Goal: Information Seeking & Learning: Check status

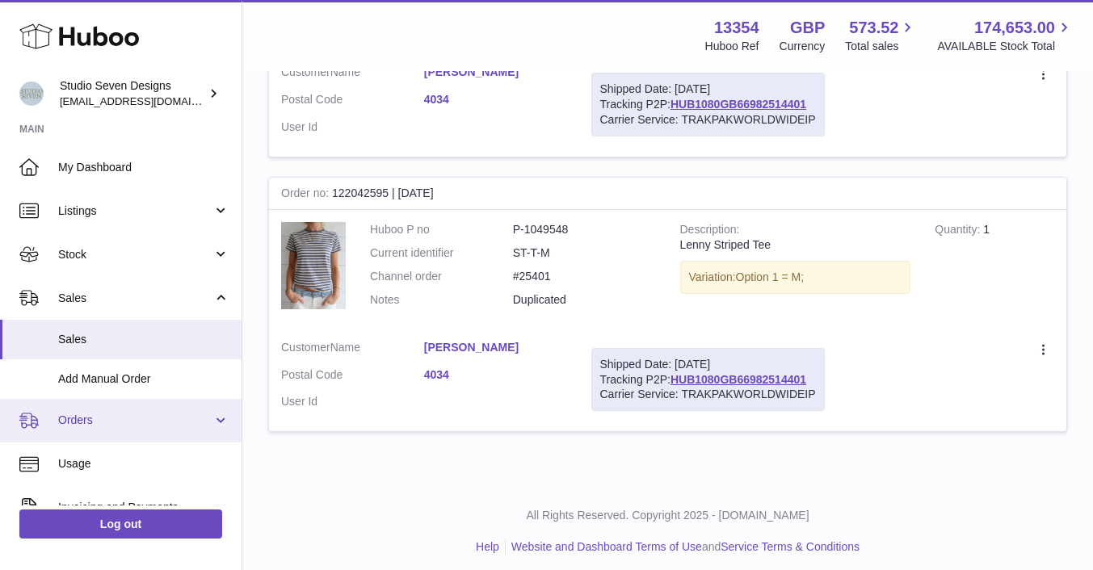
click at [79, 418] on span "Orders" at bounding box center [135, 420] width 154 height 15
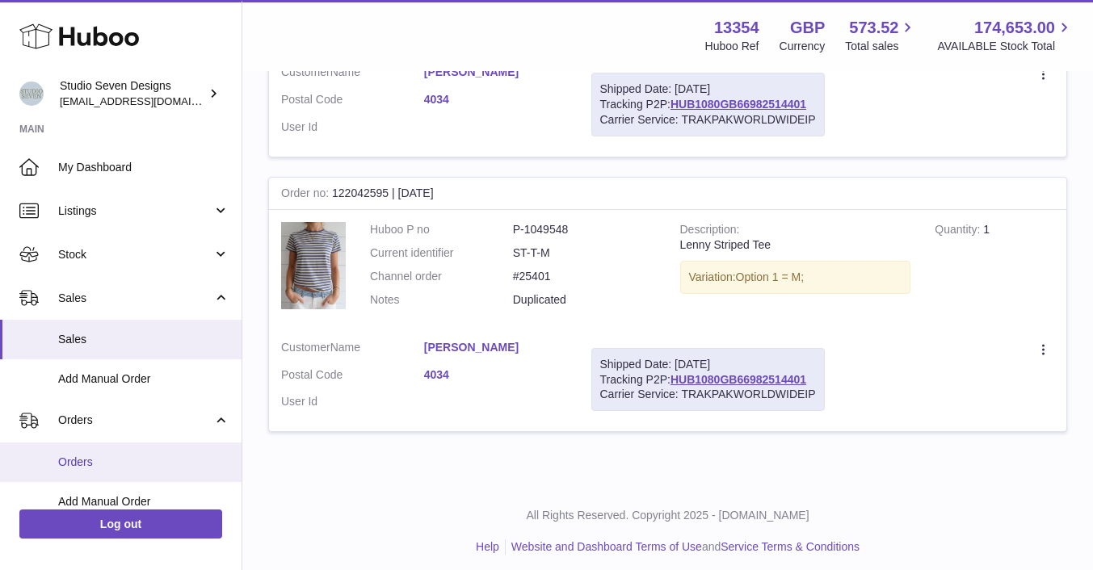
click at [75, 457] on span "Orders" at bounding box center [143, 462] width 171 height 15
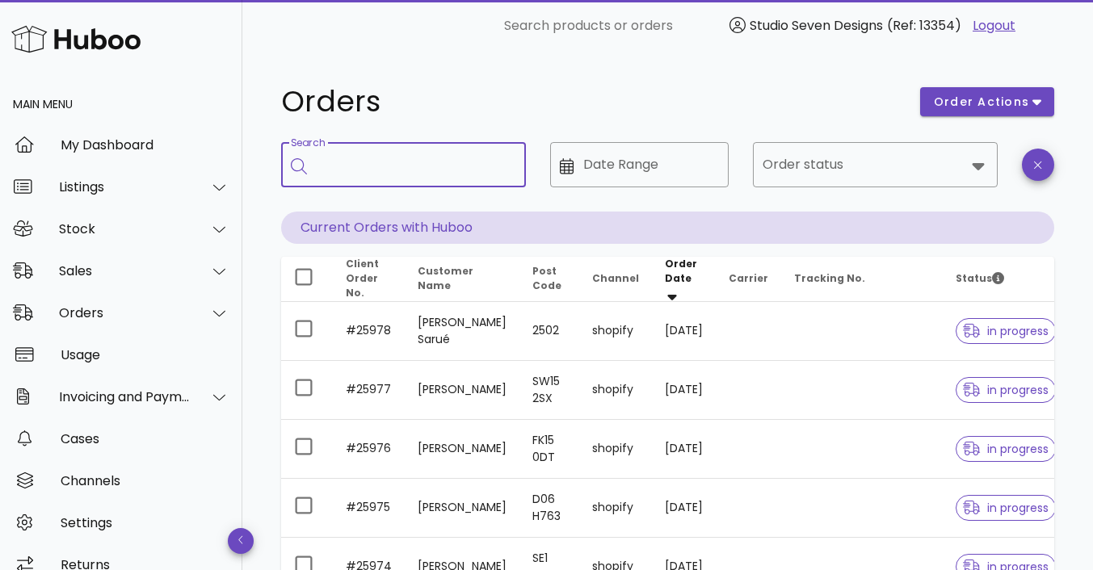
click at [334, 166] on input "Search" at bounding box center [415, 165] width 196 height 26
type input "*****"
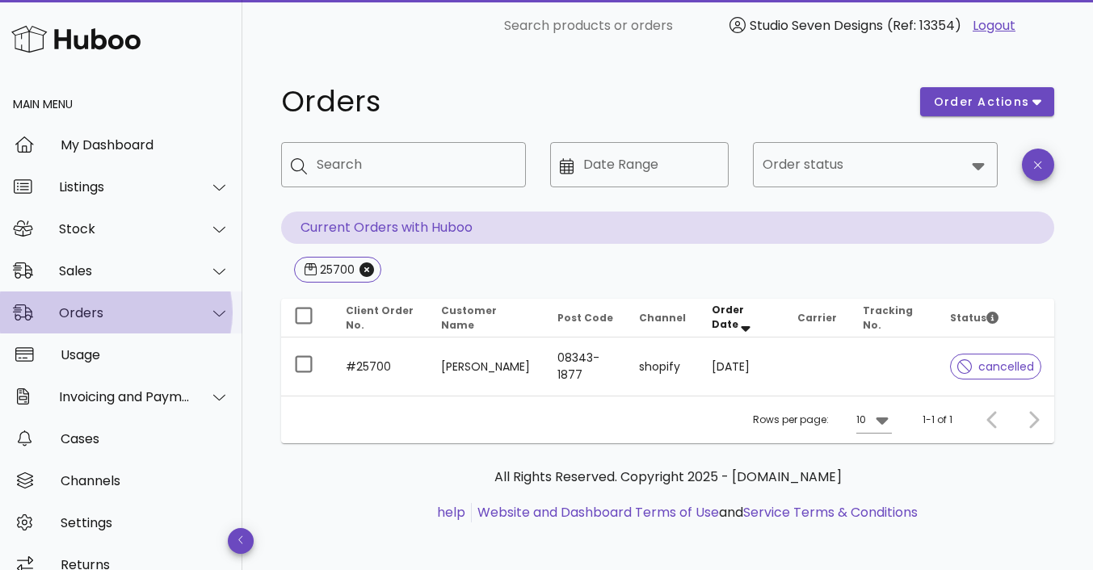
click at [90, 310] on div "Orders" at bounding box center [125, 312] width 132 height 15
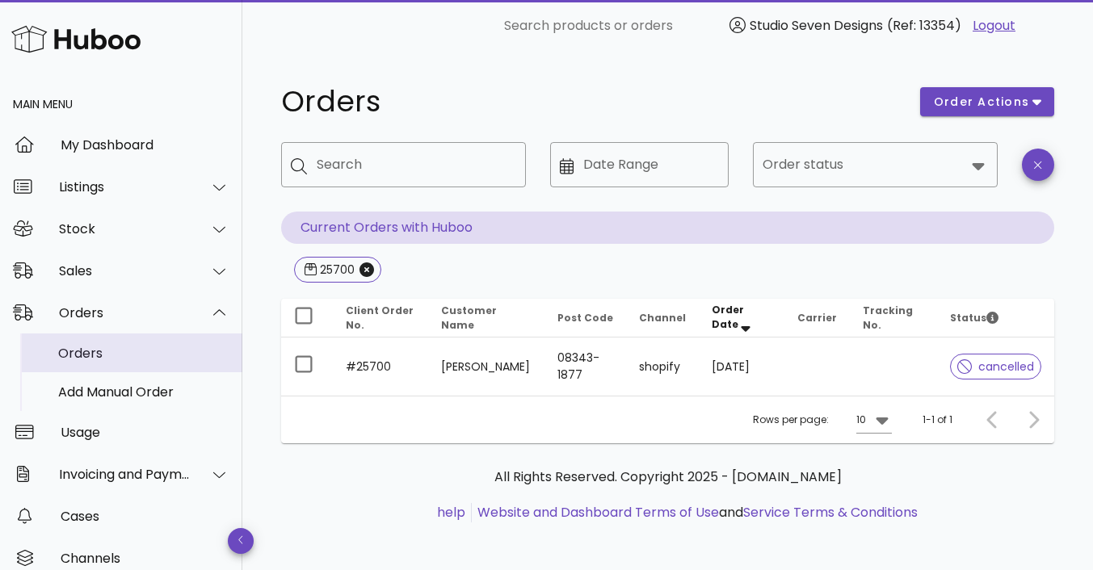
click at [89, 354] on div "Orders" at bounding box center [143, 353] width 171 height 15
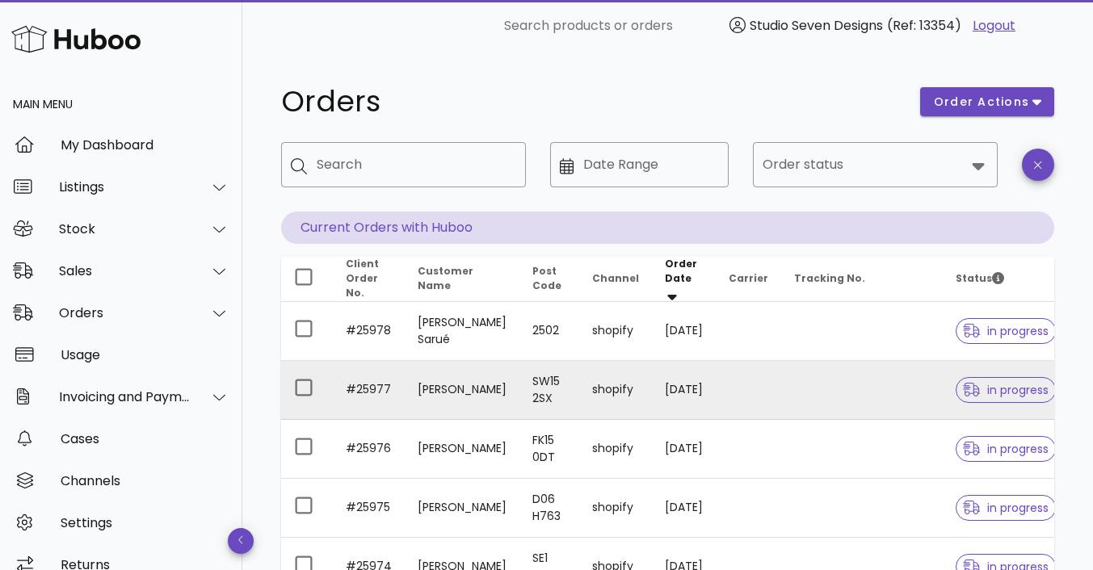
click at [851, 389] on td at bounding box center [862, 390] width 162 height 59
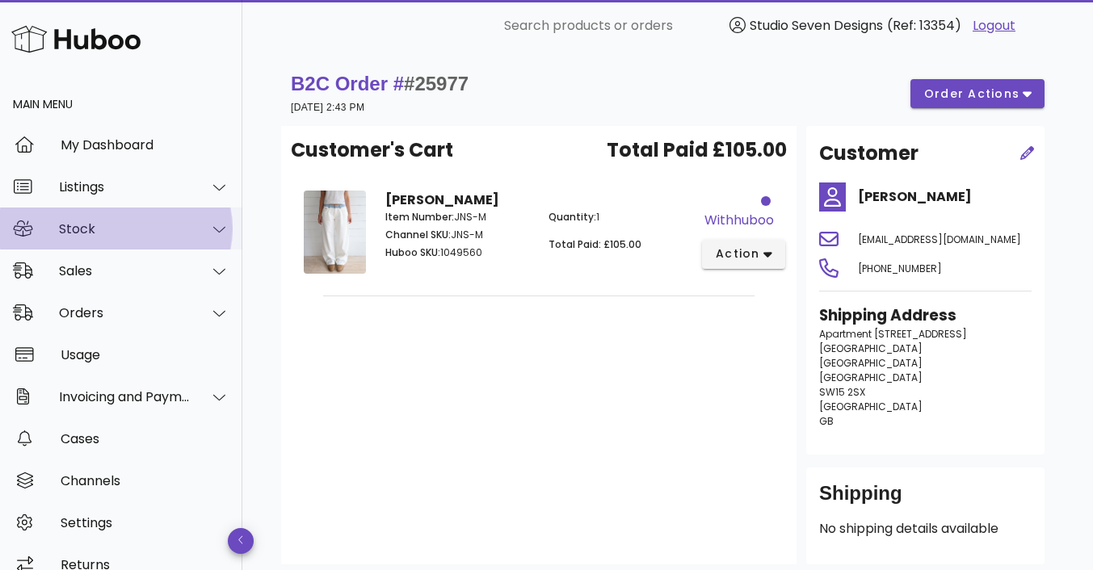
click at [98, 236] on div "Stock" at bounding box center [125, 228] width 132 height 15
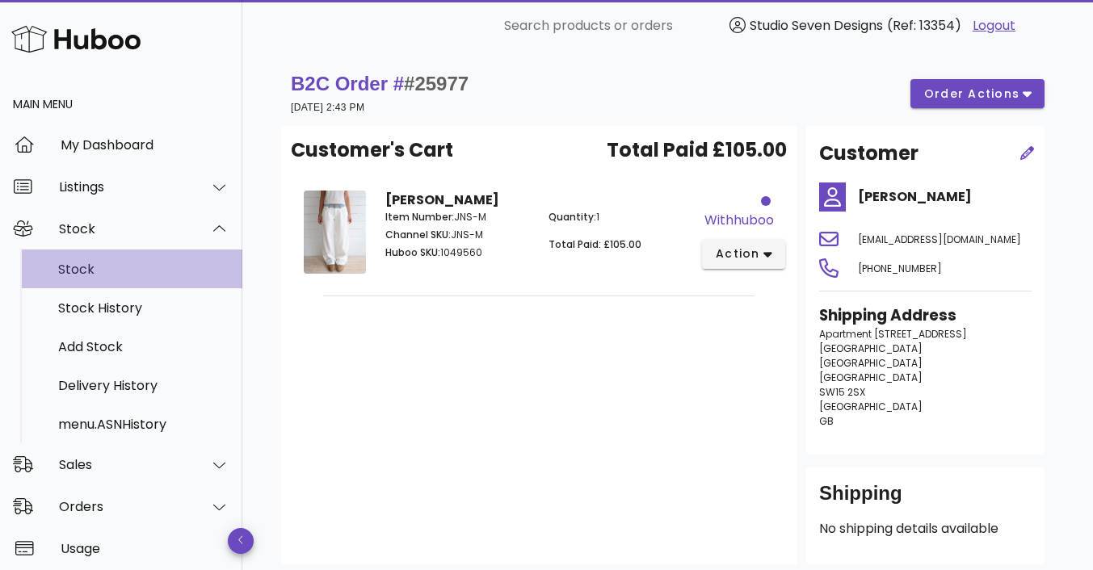
click at [85, 274] on div "Stock" at bounding box center [143, 269] width 171 height 15
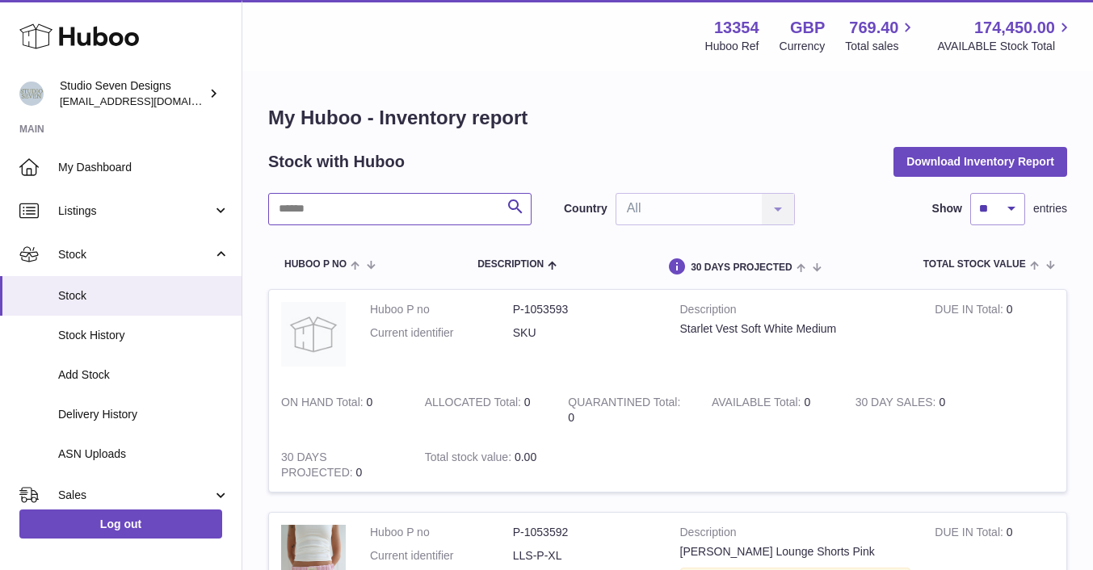
click at [347, 213] on input "text" at bounding box center [399, 209] width 263 height 32
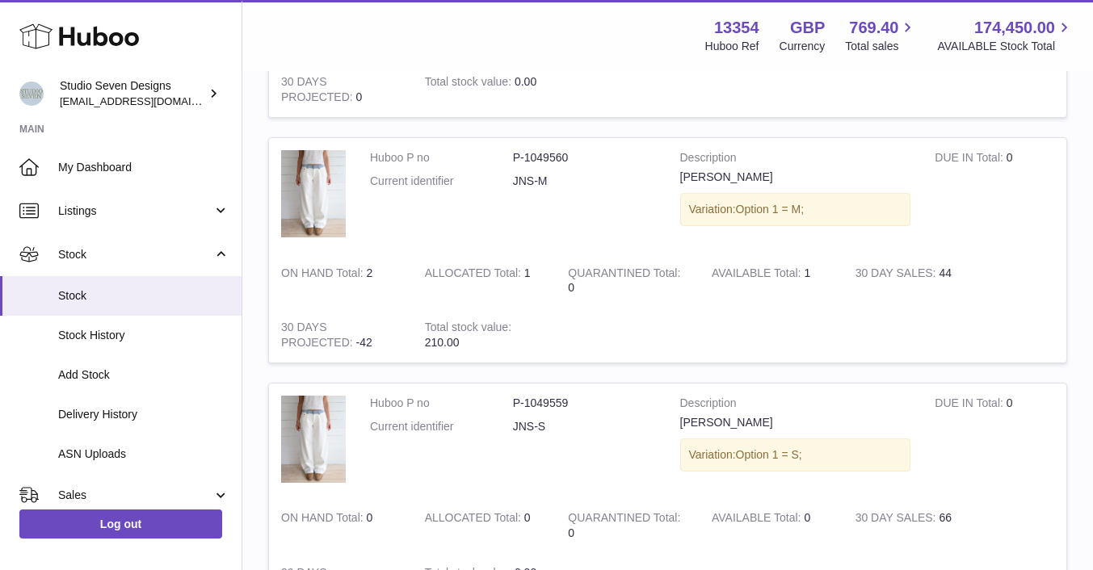
scroll to position [1380, 0]
type input "**********"
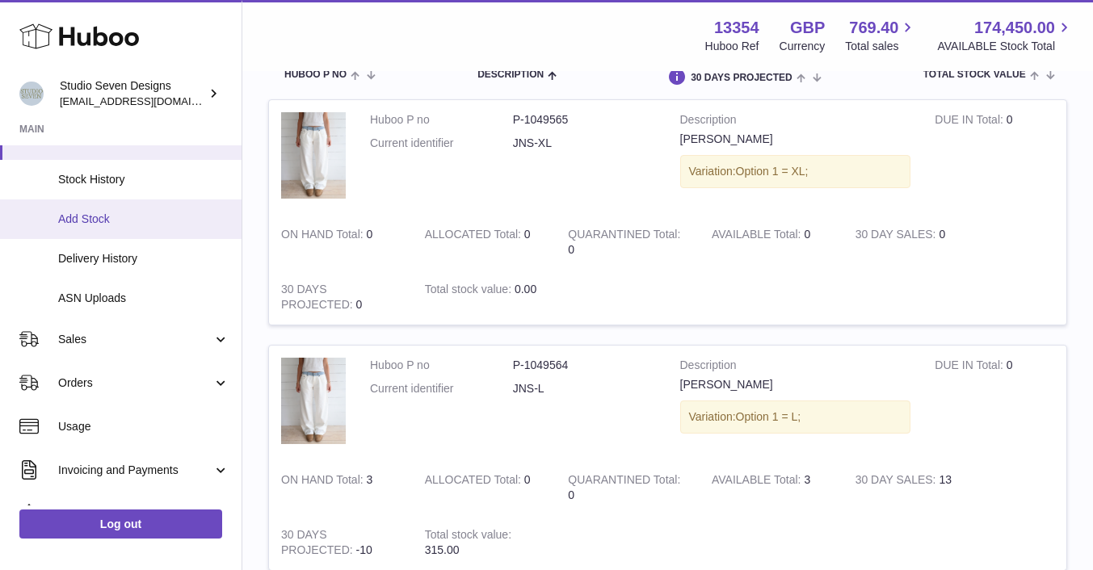
scroll to position [184, 0]
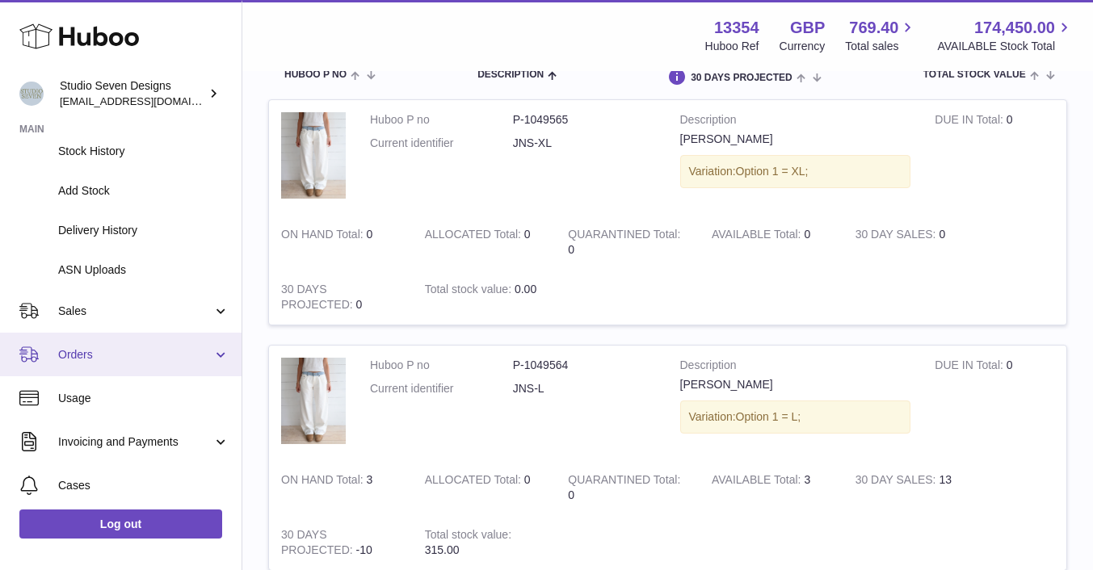
click at [102, 345] on link "Orders" at bounding box center [121, 355] width 242 height 44
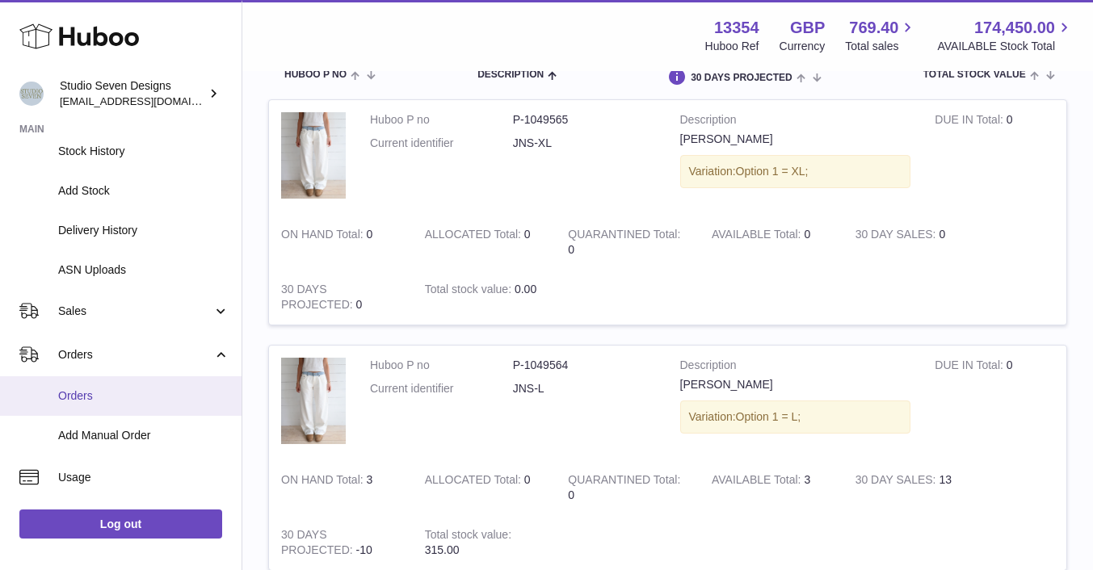
click at [89, 390] on span "Orders" at bounding box center [143, 396] width 171 height 15
click at [76, 397] on span "Orders" at bounding box center [143, 396] width 171 height 15
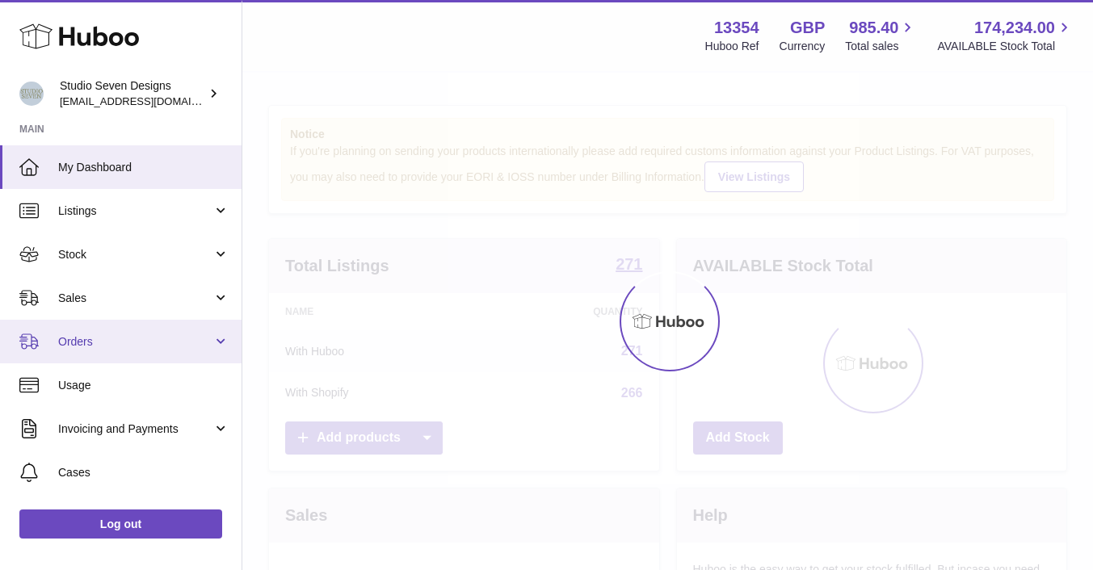
click at [104, 358] on link "Orders" at bounding box center [121, 342] width 242 height 44
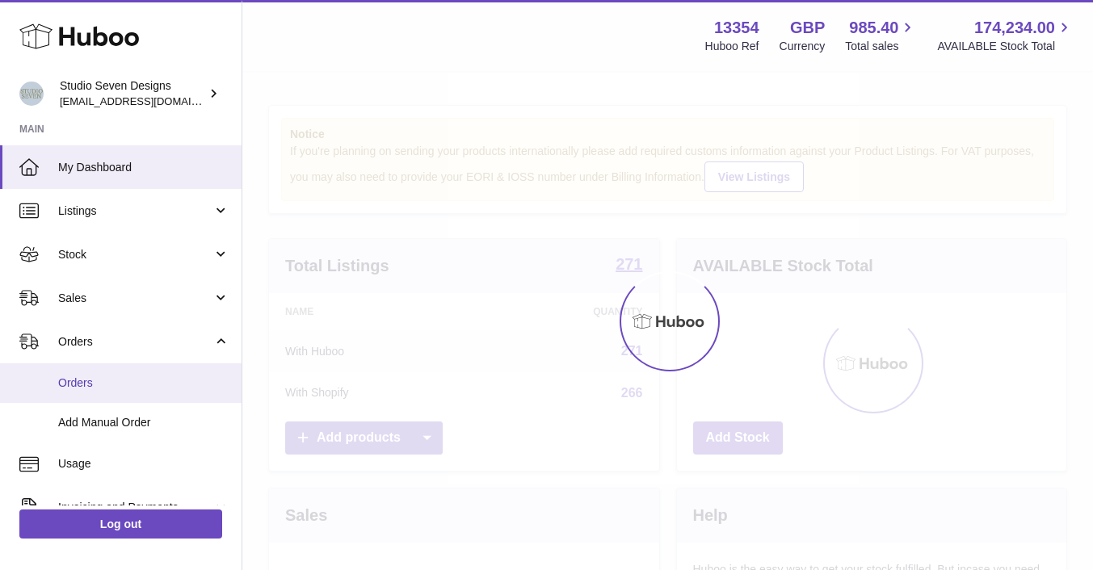
click at [91, 386] on span "Orders" at bounding box center [143, 383] width 171 height 15
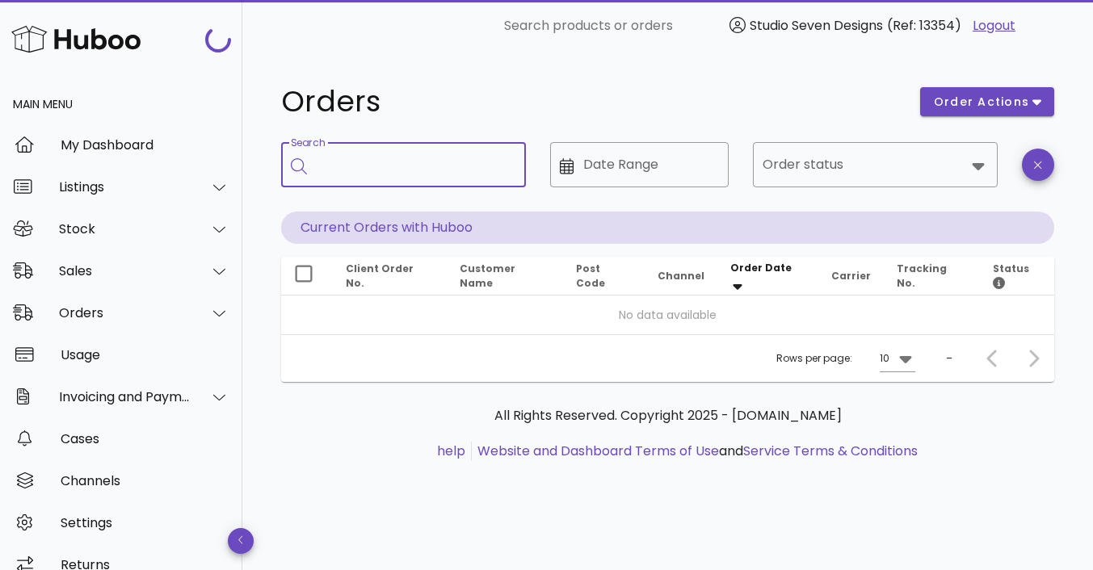
click at [364, 158] on input "Search" at bounding box center [415, 165] width 196 height 26
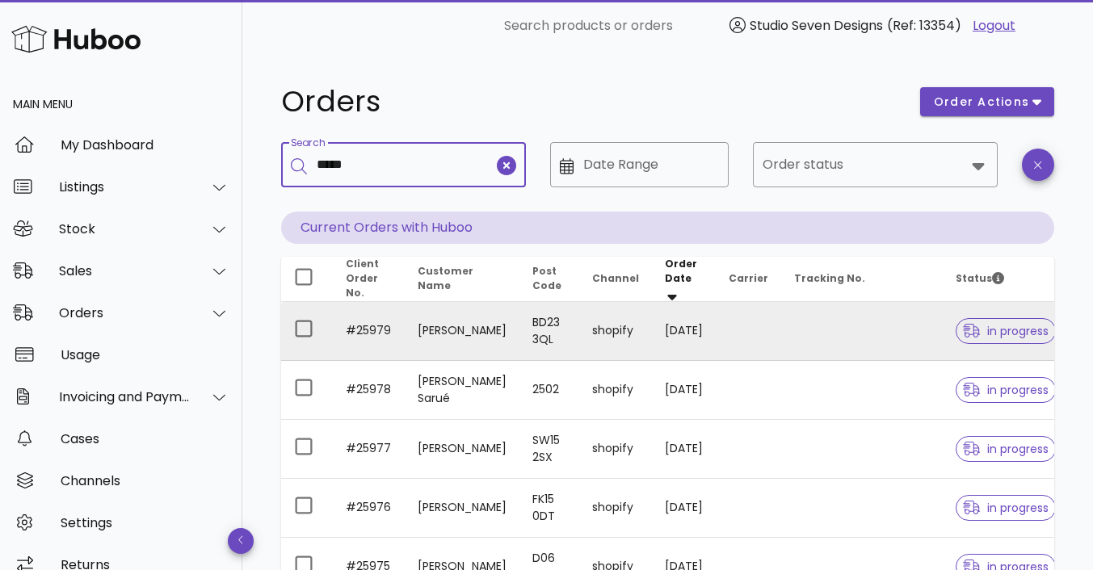
type input "*****"
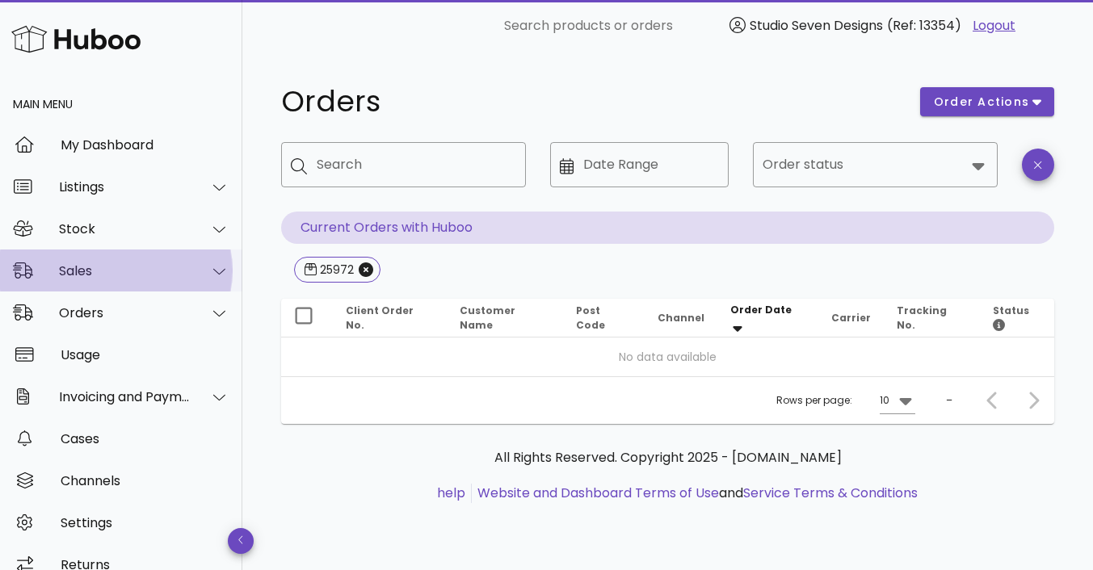
click at [86, 275] on div "Sales" at bounding box center [125, 270] width 132 height 15
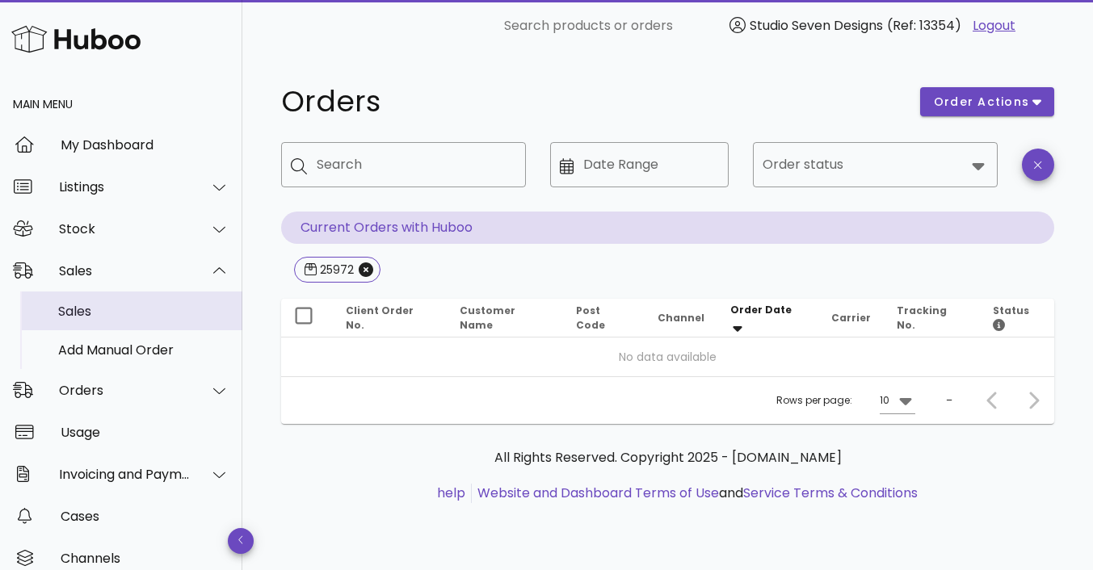
click at [77, 309] on div "Sales" at bounding box center [143, 311] width 171 height 15
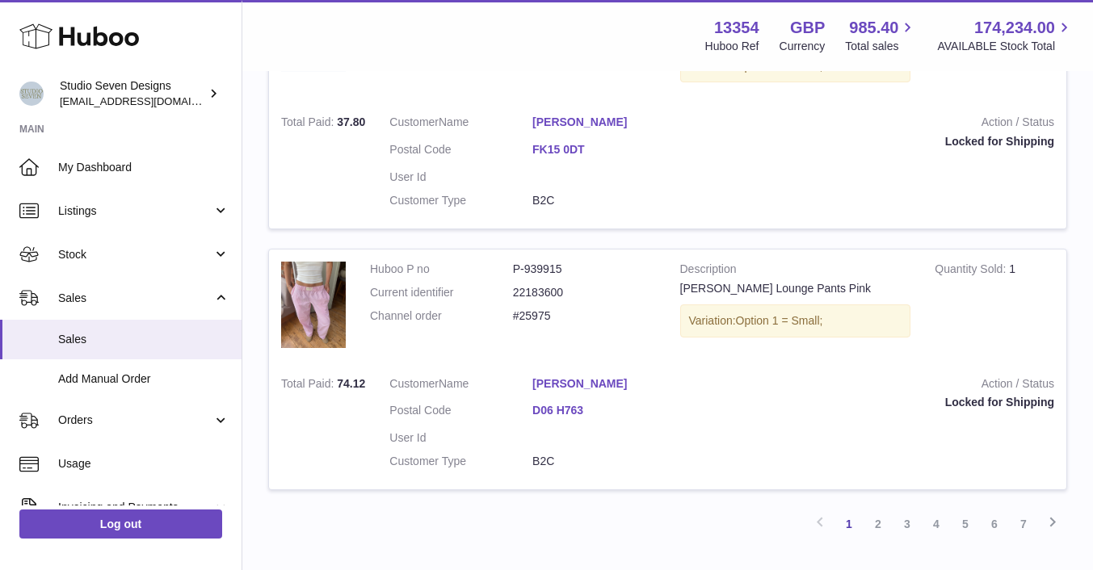
scroll to position [2486, 0]
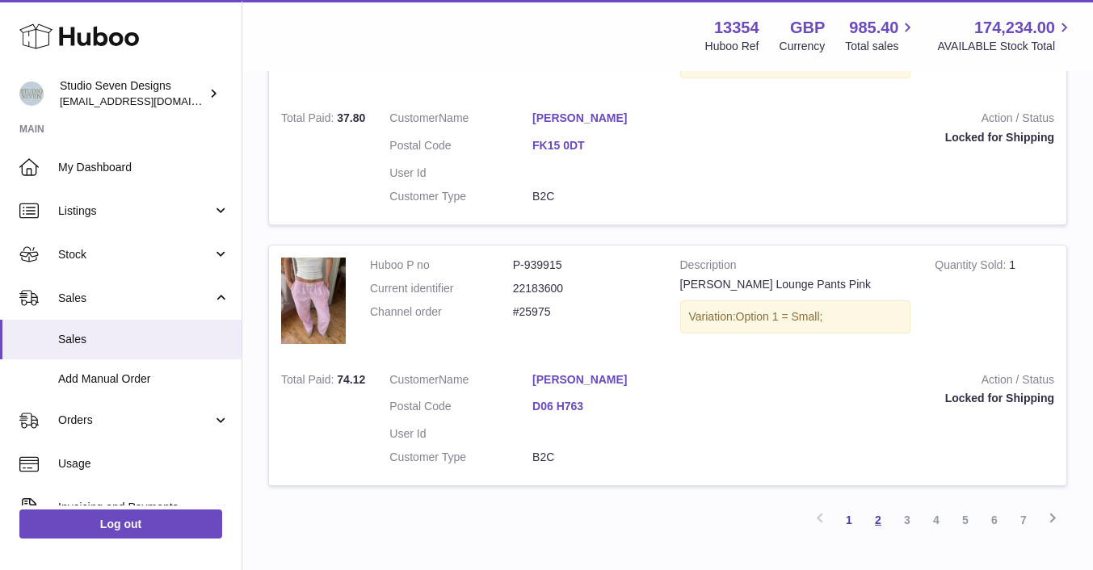
click at [877, 519] on link "2" at bounding box center [878, 520] width 29 height 29
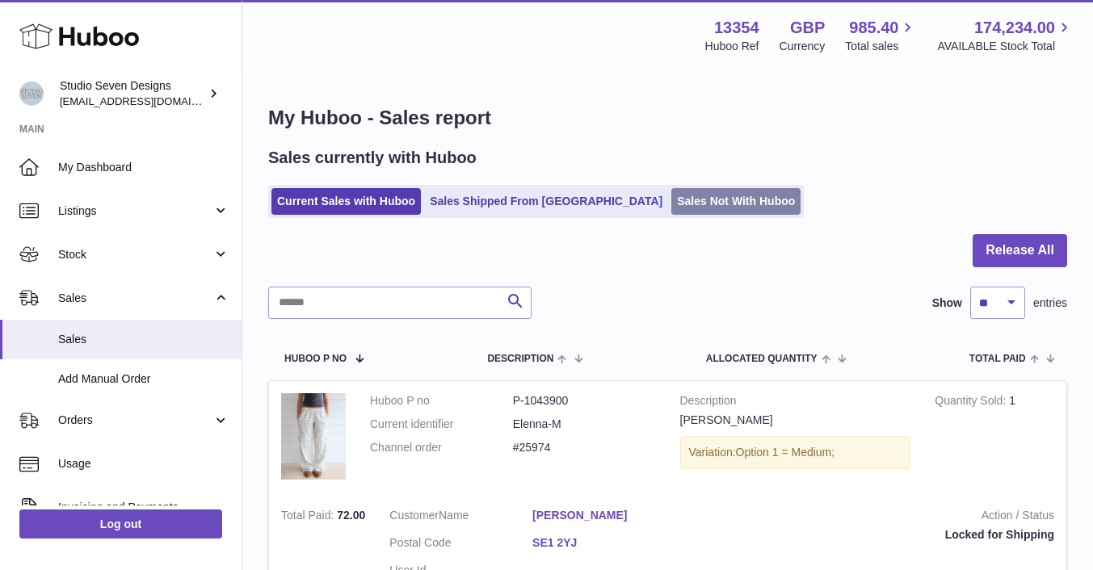
click at [671, 199] on link "Sales Not With Huboo" at bounding box center [735, 201] width 129 height 27
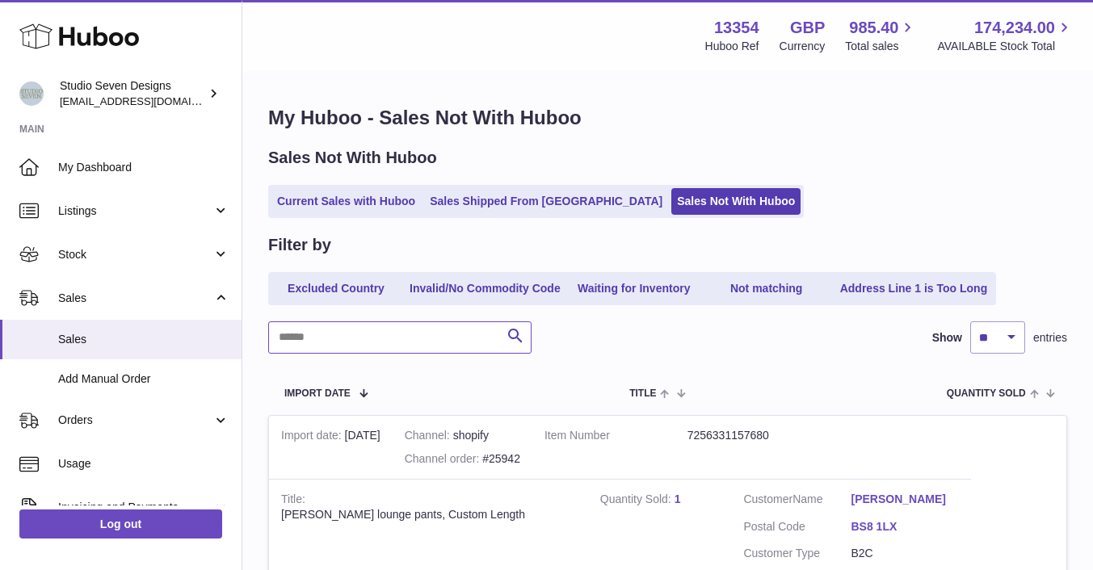
click at [352, 338] on input "text" at bounding box center [399, 338] width 263 height 32
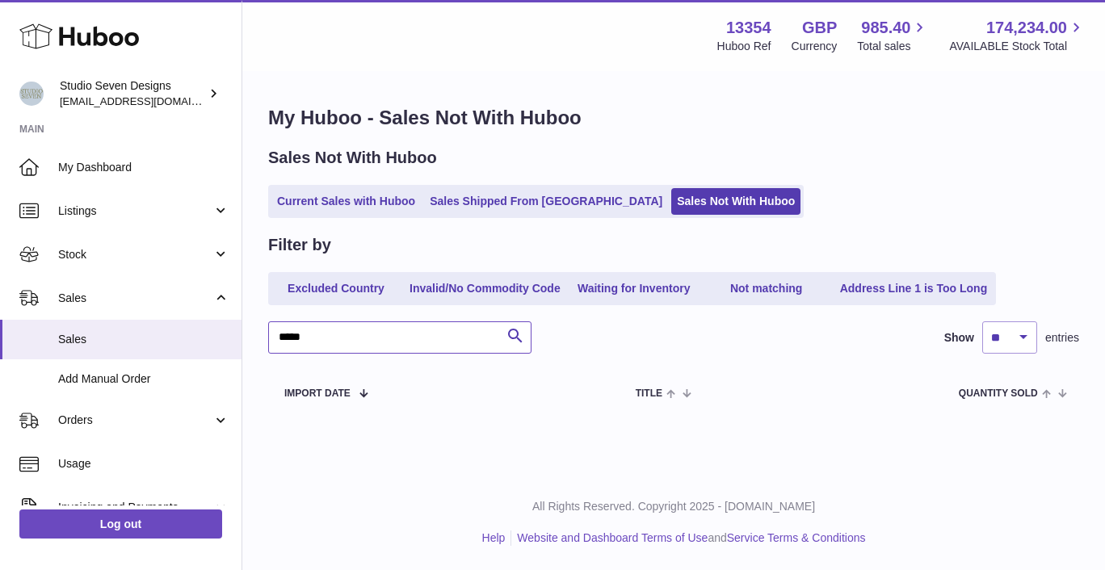
click at [297, 338] on input "*****" at bounding box center [399, 338] width 263 height 32
type input "*****"
click at [511, 204] on link "Sales Shipped From Huboo" at bounding box center [546, 201] width 244 height 27
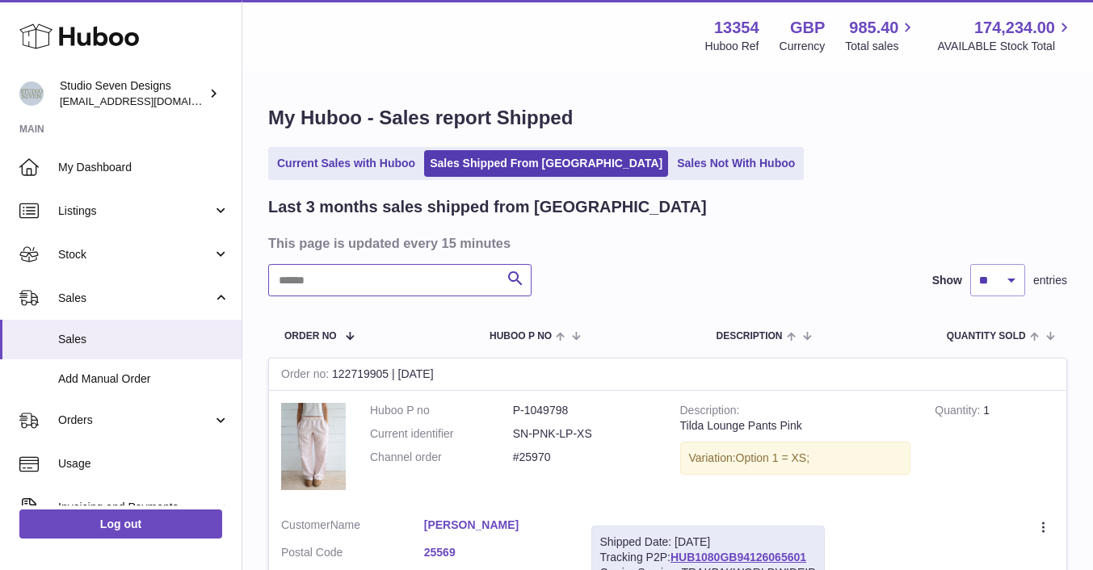
click at [355, 265] on input "text" at bounding box center [399, 280] width 263 height 32
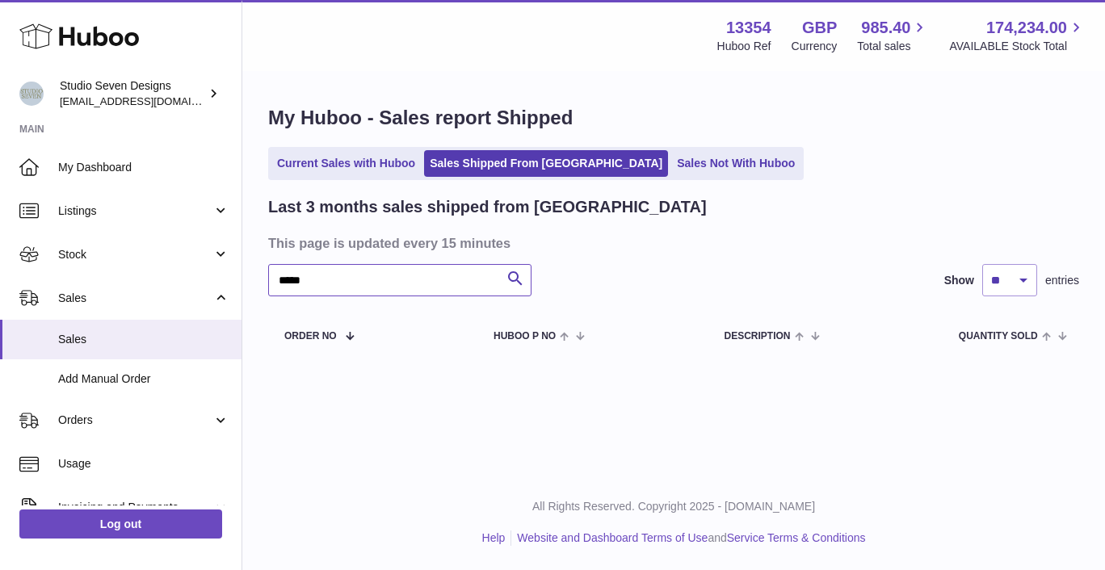
click at [355, 275] on input "*****" at bounding box center [399, 280] width 263 height 32
type input "*"
type input "**********"
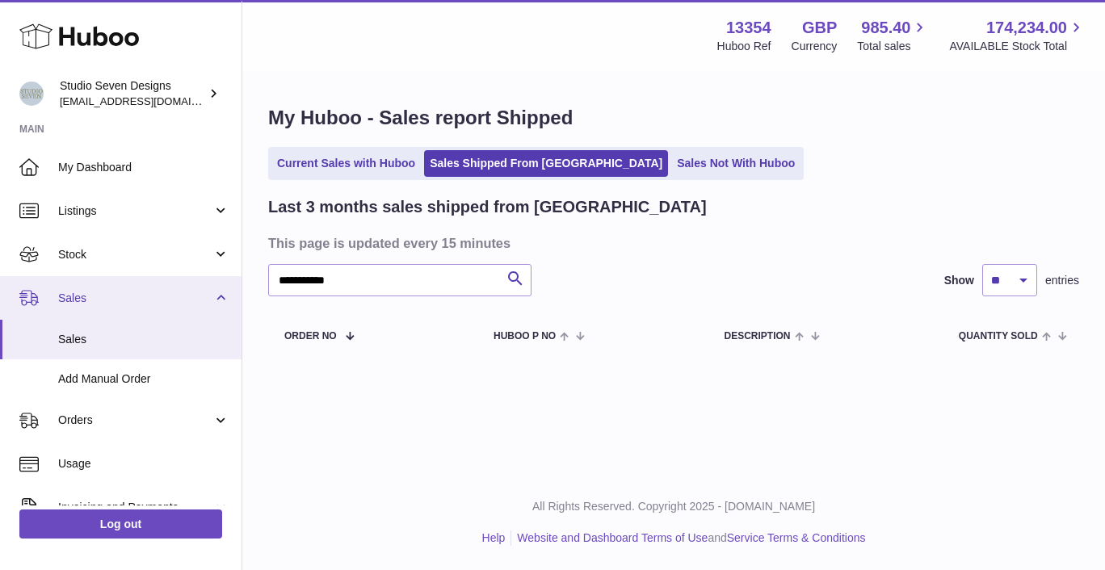
click at [91, 298] on span "Sales" at bounding box center [135, 298] width 154 height 15
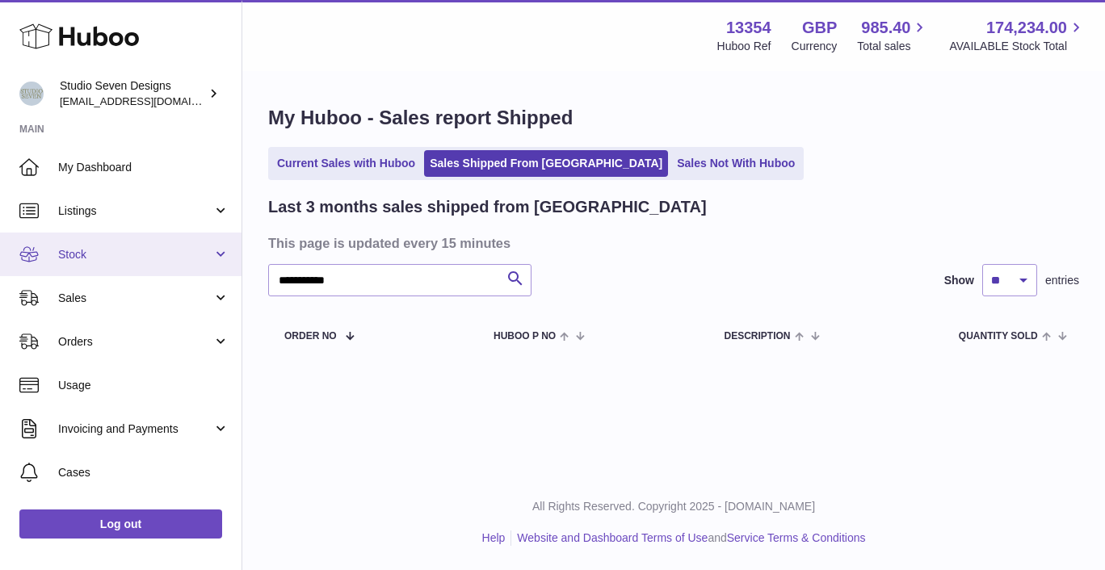
click at [83, 259] on span "Stock" at bounding box center [135, 254] width 154 height 15
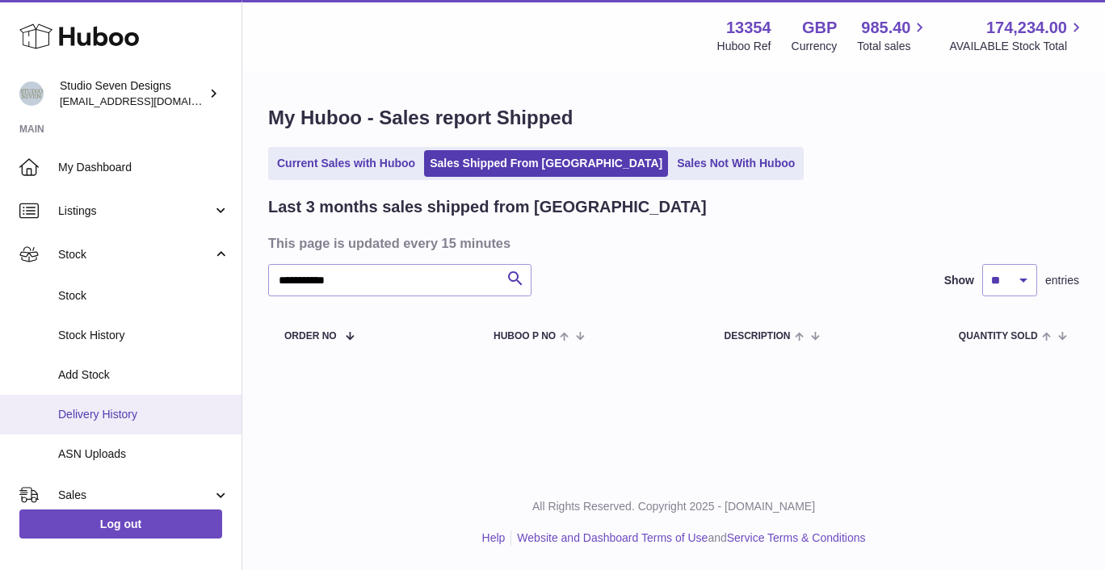
click at [93, 411] on span "Delivery History" at bounding box center [143, 414] width 171 height 15
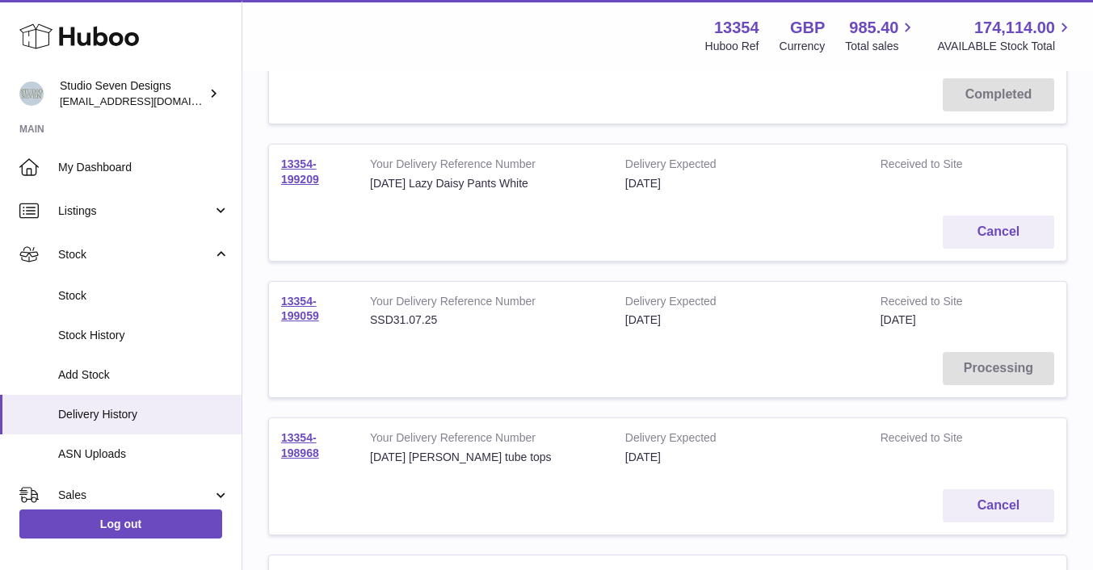
scroll to position [291, 0]
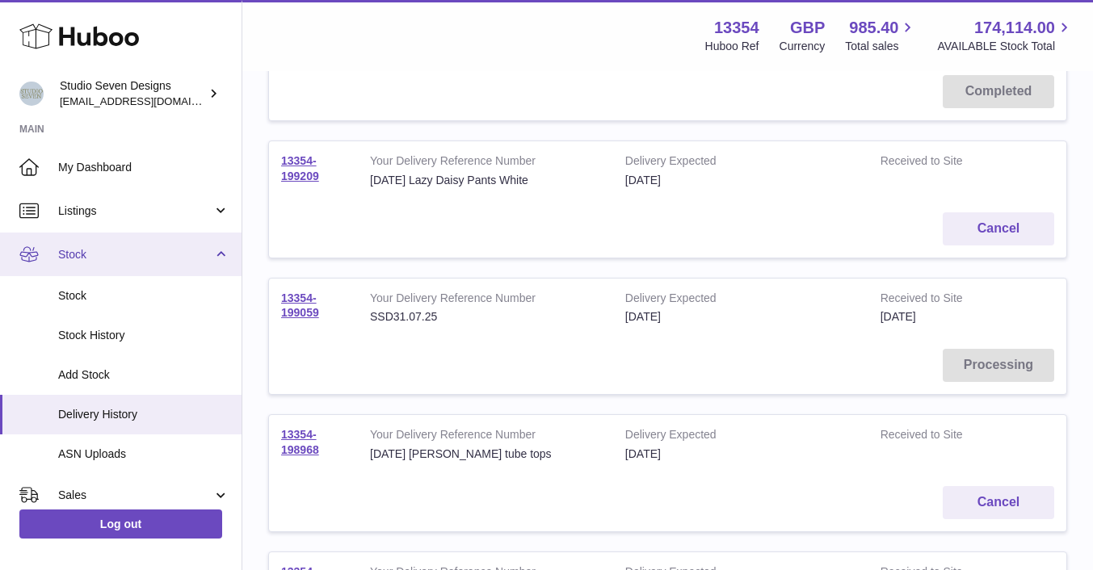
click at [115, 254] on span "Stock" at bounding box center [135, 254] width 154 height 15
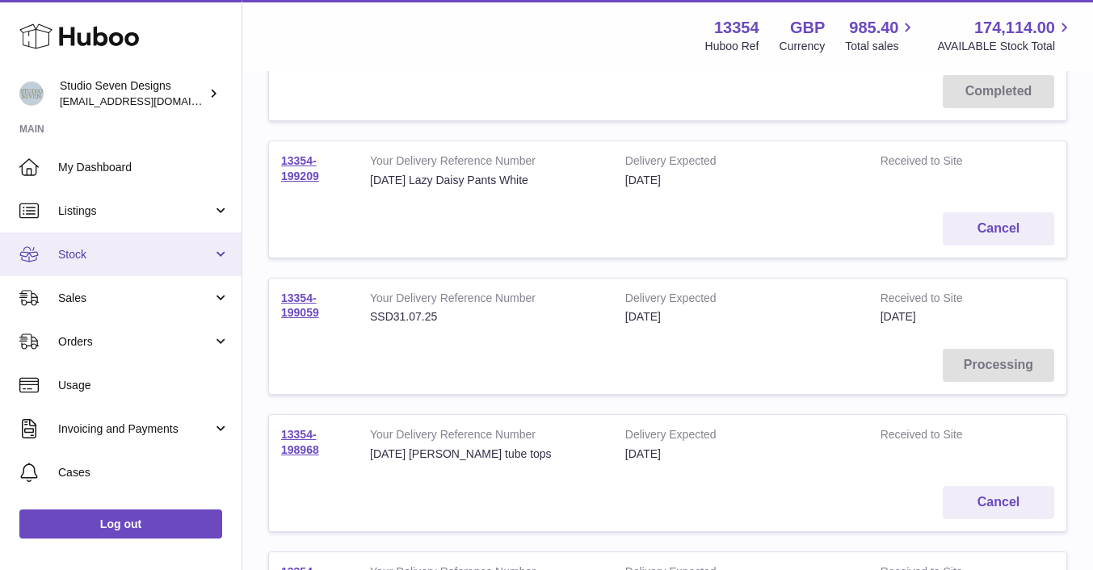
click at [82, 255] on span "Stock" at bounding box center [135, 254] width 154 height 15
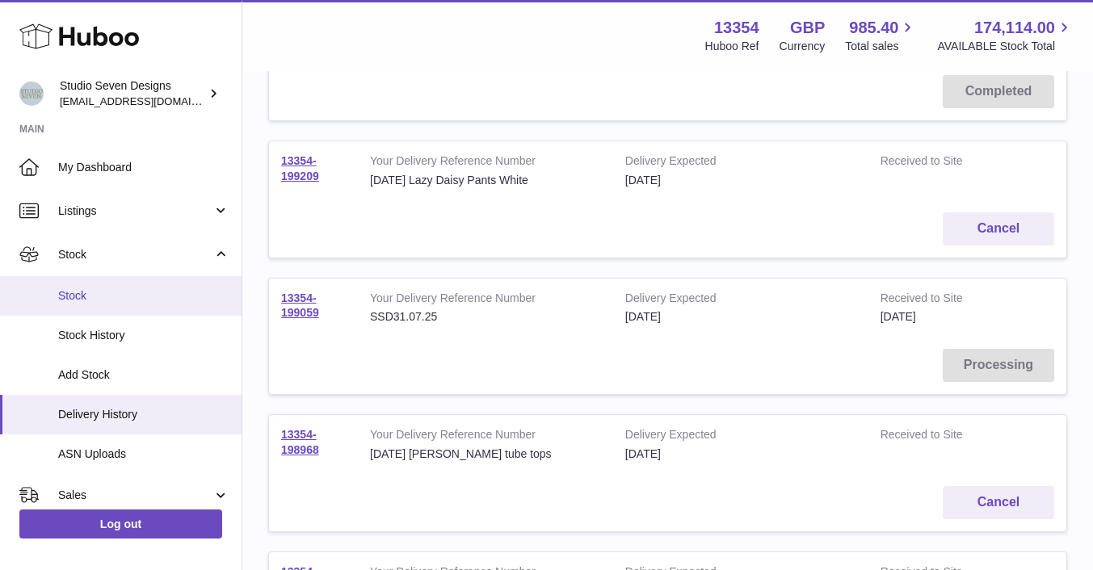
click at [75, 301] on span "Stock" at bounding box center [143, 295] width 171 height 15
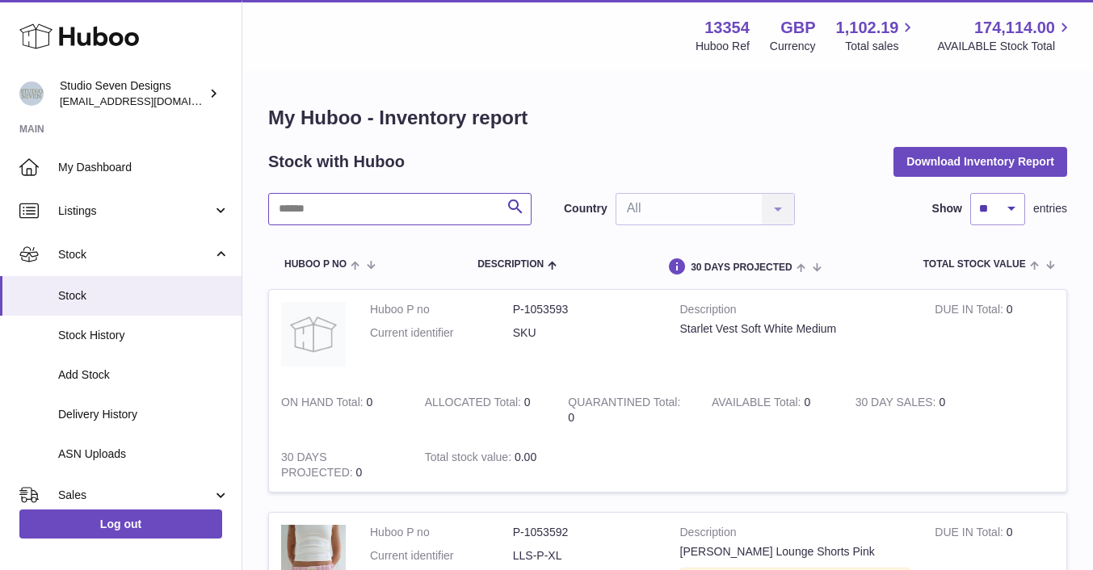
click at [339, 207] on input "text" at bounding box center [399, 209] width 263 height 32
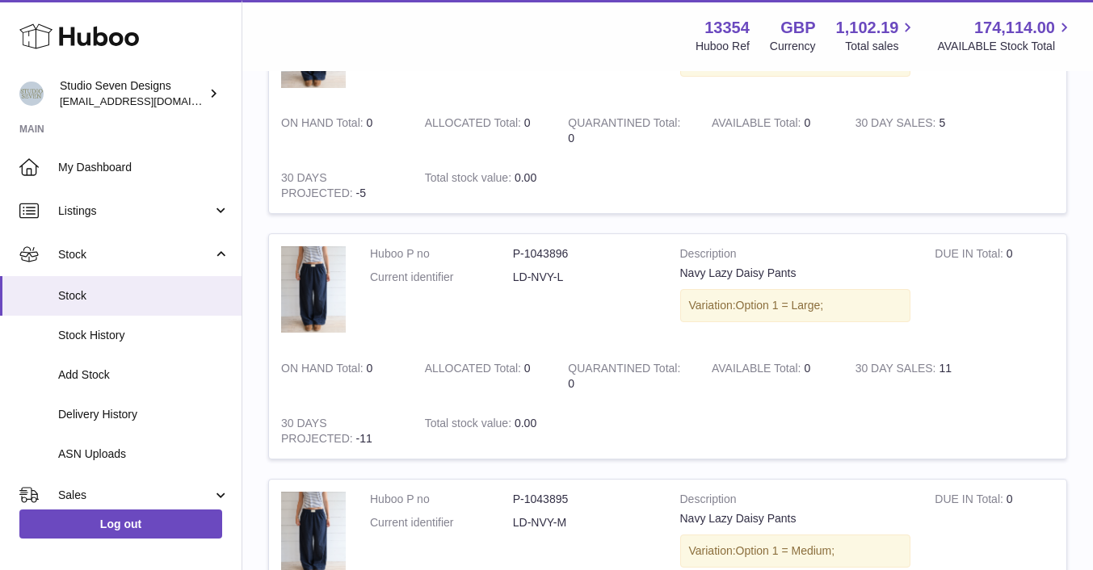
scroll to position [1641, 0]
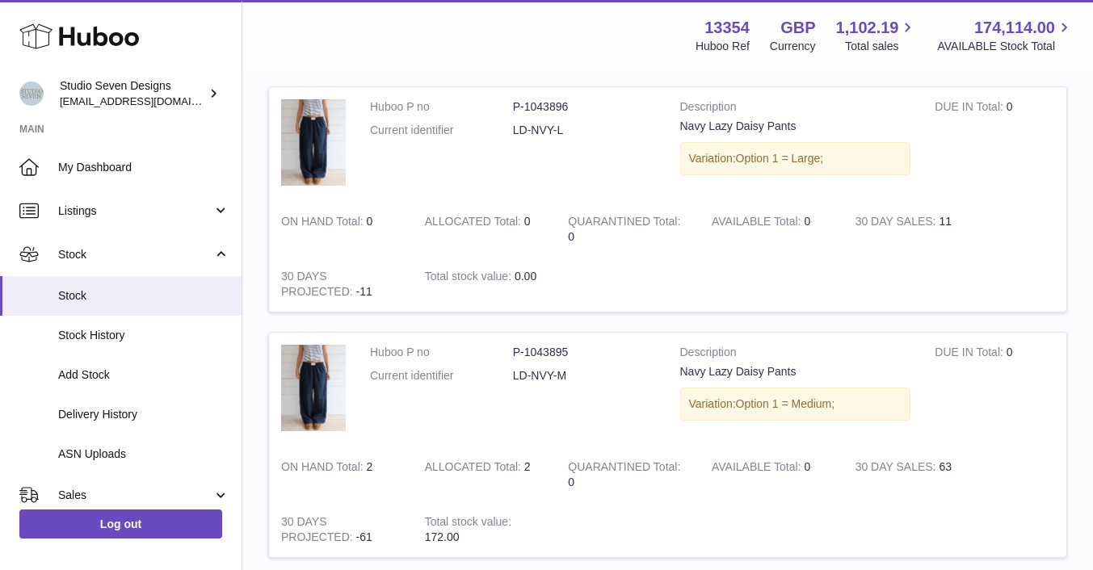
type input "*********"
